Goal: Task Accomplishment & Management: Use online tool/utility

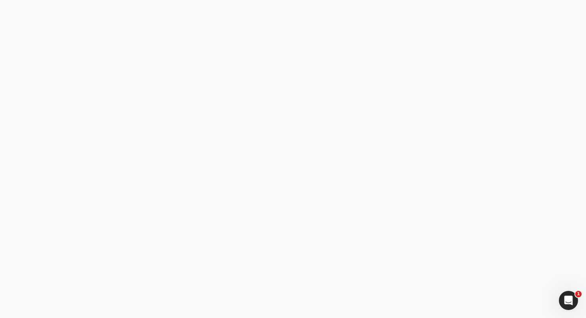
click at [122, 142] on email "[EMAIL_ADDRESS][DOMAIN_NAME]" at bounding box center [151, 142] width 144 height 20
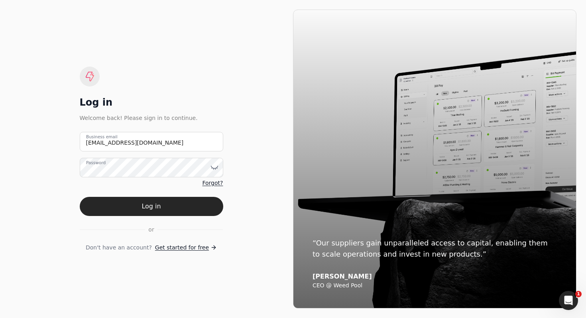
click at [189, 91] on div "Log in Welcome back! Please sign in to continue. [EMAIL_ADDRESS][DOMAIN_NAME] B…" at bounding box center [152, 159] width 144 height 185
drag, startPoint x: 193, startPoint y: 146, endPoint x: 74, endPoint y: 139, distance: 119.4
click at [74, 139] on div "Log in Welcome back! Please sign in to continue. [EMAIL_ADDRESS][DOMAIN_NAME] B…" at bounding box center [151, 159] width 283 height 299
type email "y"
click at [170, 103] on div "Log in" at bounding box center [152, 102] width 144 height 13
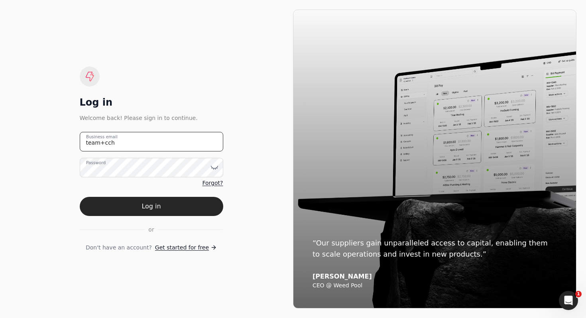
click at [191, 144] on email "team+cch" at bounding box center [152, 142] width 144 height 20
drag, startPoint x: 191, startPoint y: 144, endPoint x: 21, endPoint y: 142, distance: 170.6
click at [24, 142] on div "Log in Welcome back! Please sign in to continue. team+cch Business email Passwo…" at bounding box center [151, 159] width 283 height 299
paste email "@[DOMAIN_NAME]"
type email "[EMAIL_ADDRESS][DOMAIN_NAME]"
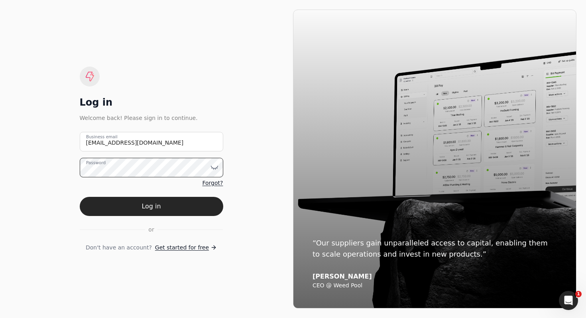
click at [43, 167] on div "Log in Welcome back! Please sign in to continue. [EMAIL_ADDRESS][DOMAIN_NAME] B…" at bounding box center [151, 159] width 283 height 299
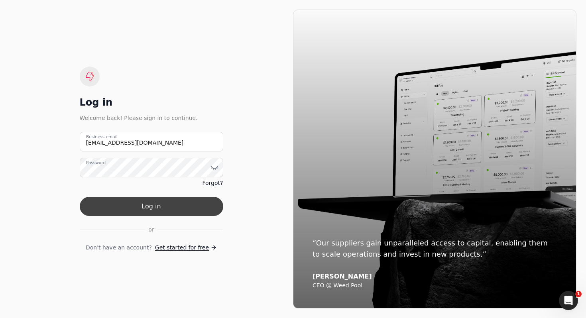
click at [108, 212] on button "Log in" at bounding box center [152, 206] width 144 height 19
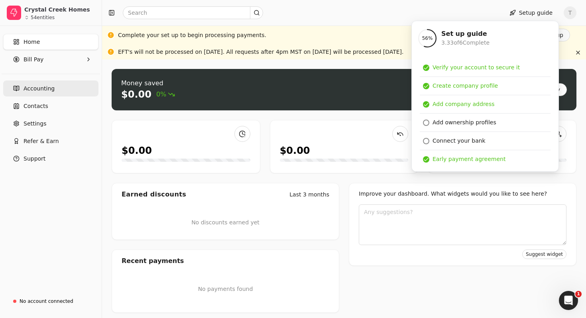
click at [58, 86] on link "Accounting" at bounding box center [50, 89] width 95 height 16
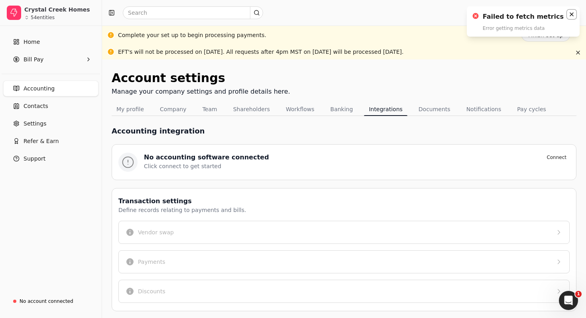
click at [569, 14] on icon "Notifications (F8)" at bounding box center [572, 14] width 6 height 6
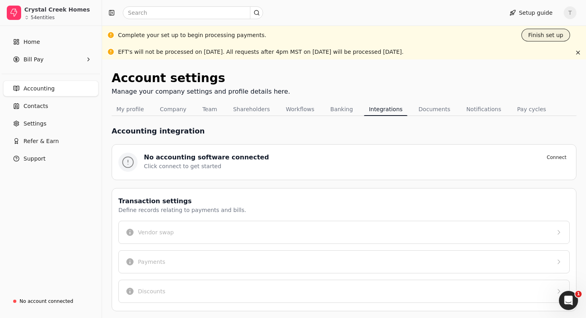
click at [535, 36] on button "Finish set up" at bounding box center [545, 35] width 49 height 13
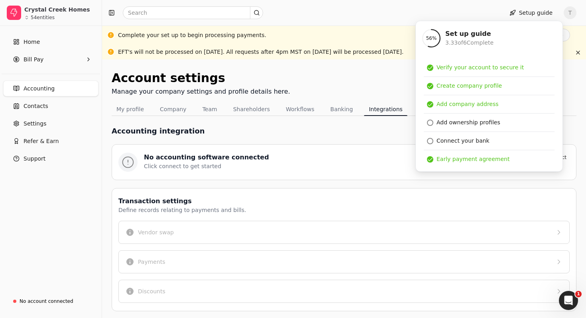
click at [310, 9] on div at bounding box center [301, 12] width 392 height 13
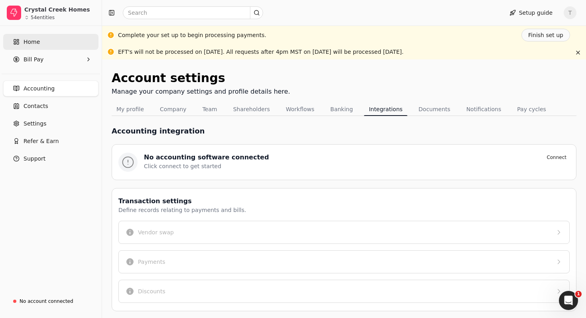
click at [52, 44] on link "Home" at bounding box center [50, 42] width 95 height 16
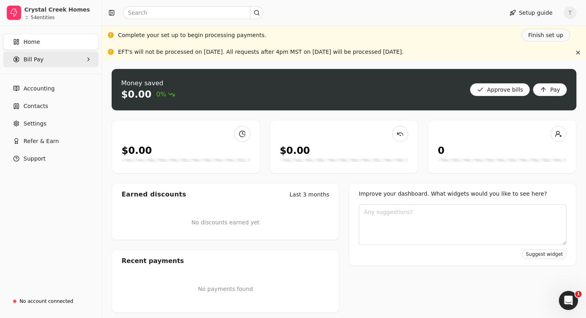
click at [52, 60] on Pay "Bill Pay" at bounding box center [50, 59] width 95 height 16
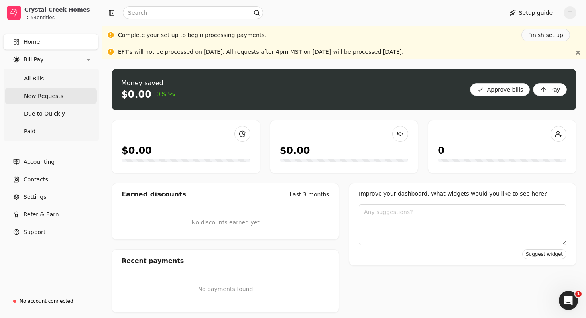
click at [52, 98] on span "New Requests" at bounding box center [43, 96] width 39 height 8
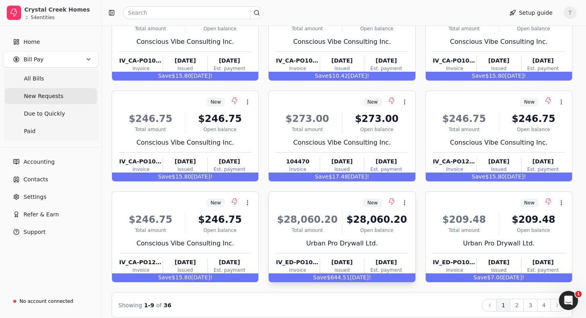
scroll to position [133, 0]
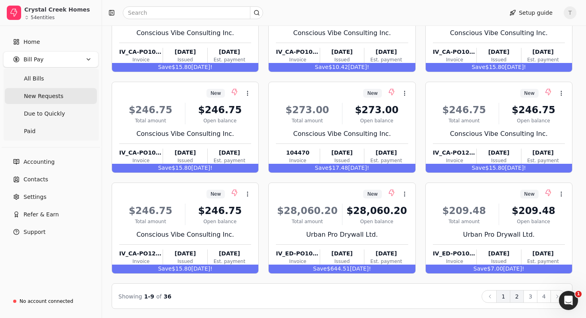
click at [516, 298] on button "2" at bounding box center [517, 296] width 14 height 13
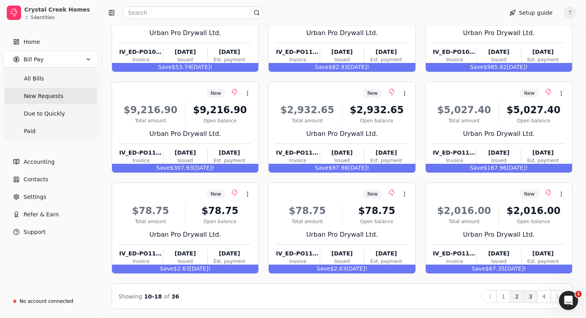
click at [531, 296] on button "3" at bounding box center [530, 296] width 14 height 13
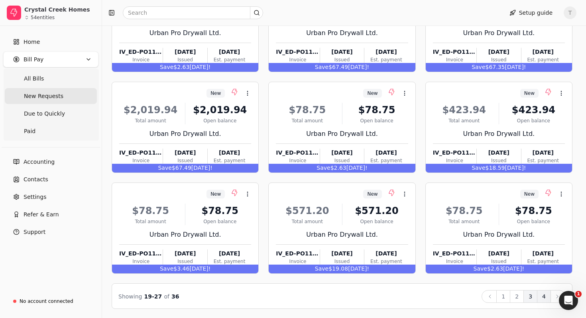
click at [544, 296] on button "4" at bounding box center [544, 296] width 14 height 13
